Goal: Task Accomplishment & Management: Manage account settings

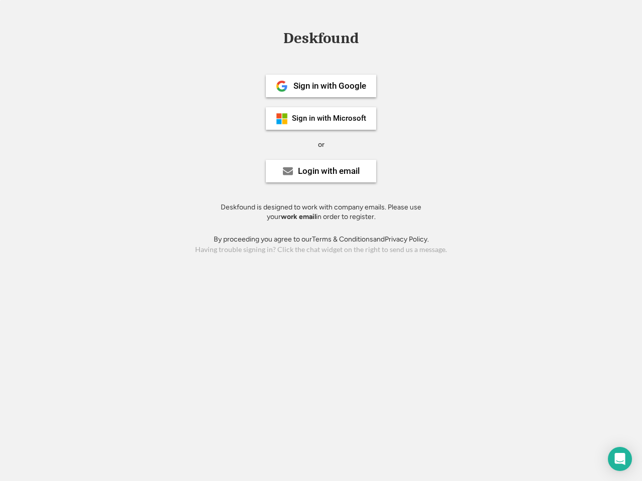
click at [321, 143] on div "or" at bounding box center [321, 145] width 7 height 10
click at [321, 40] on div "Deskfound" at bounding box center [320, 39] width 85 height 16
click at [274, 38] on div "Deskfound" at bounding box center [321, 40] width 642 height 19
click at [321, 40] on div "Deskfound" at bounding box center [320, 39] width 85 height 16
click at [321, 144] on div "or" at bounding box center [321, 145] width 7 height 10
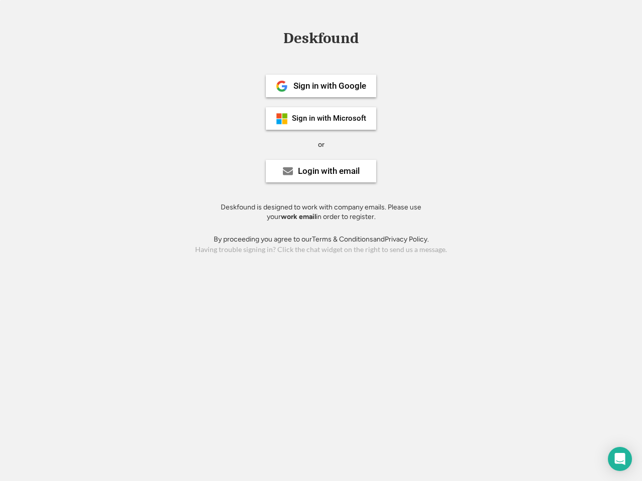
click at [321, 86] on div "Sign in with Google" at bounding box center [329, 86] width 73 height 9
click at [329, 86] on div "Sign in with Google" at bounding box center [329, 86] width 73 height 9
click at [282, 86] on img at bounding box center [282, 86] width 12 height 12
click at [321, 118] on div "Sign in with Microsoft" at bounding box center [329, 119] width 74 height 8
click at [329, 118] on div "Sign in with Microsoft" at bounding box center [329, 119] width 74 height 8
